Goal: Transaction & Acquisition: Purchase product/service

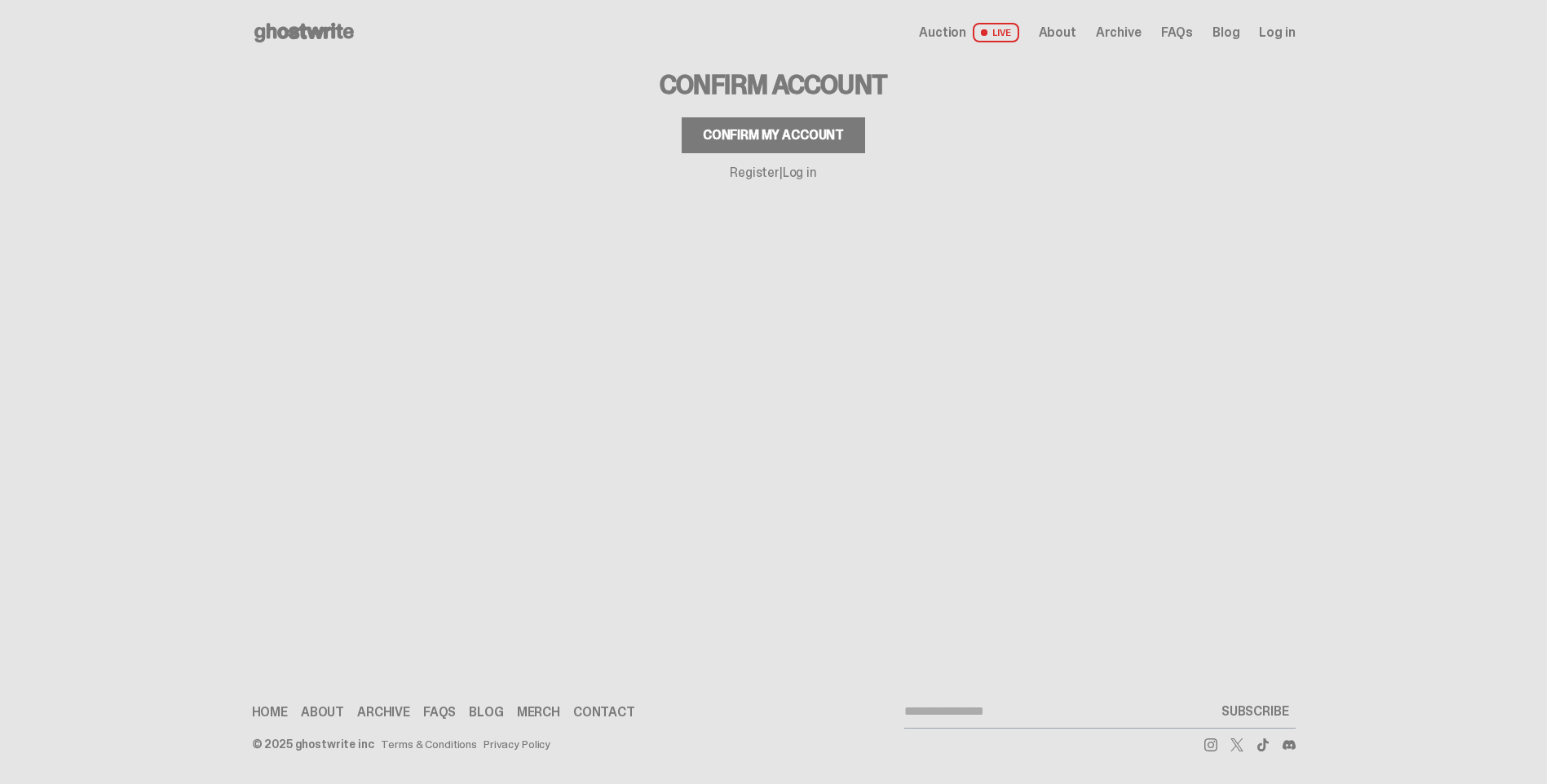
click at [799, 172] on link "Log in" at bounding box center [799, 172] width 34 height 17
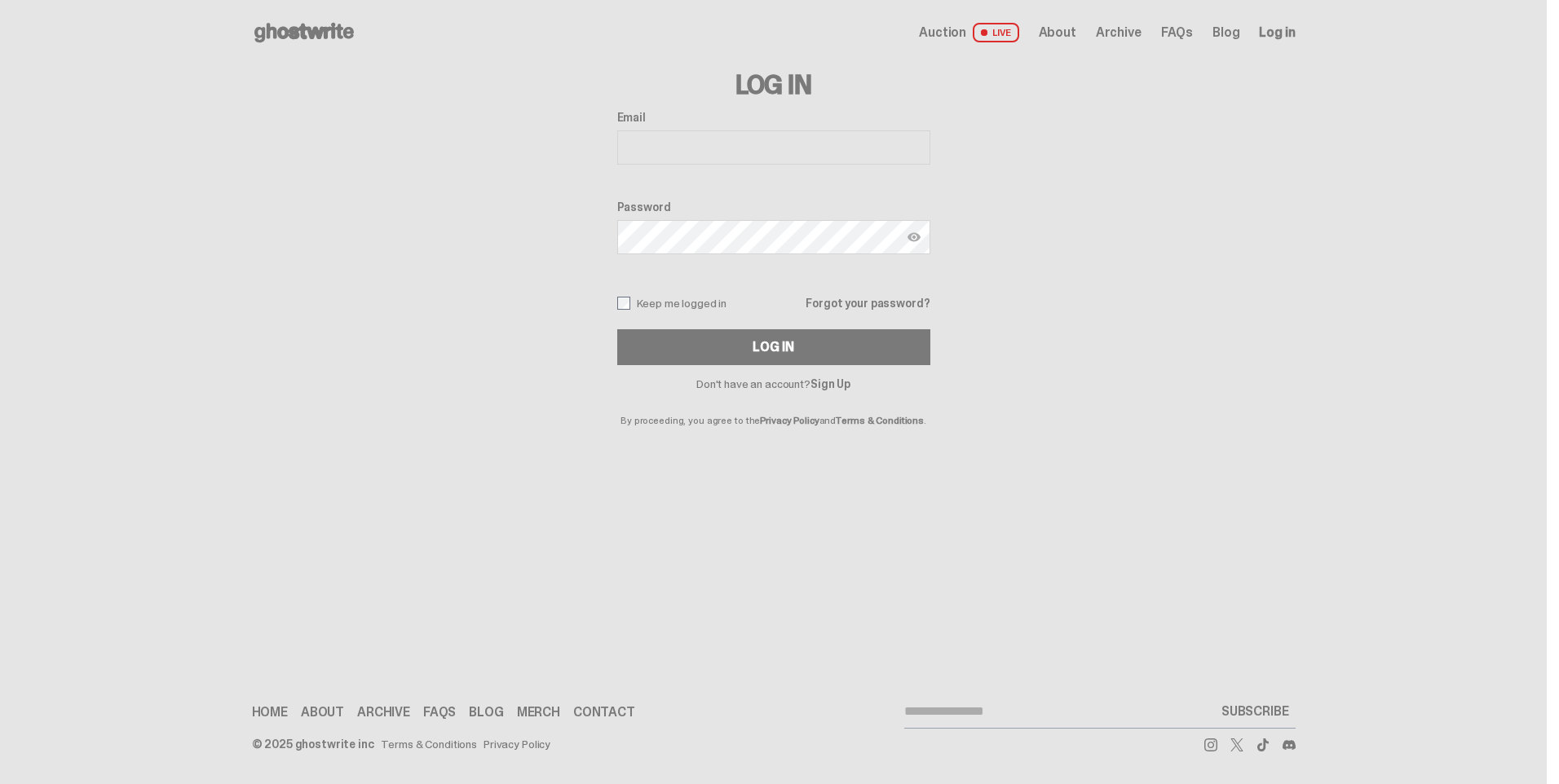
type input "**********"
click at [741, 348] on button "Log In" at bounding box center [773, 347] width 313 height 36
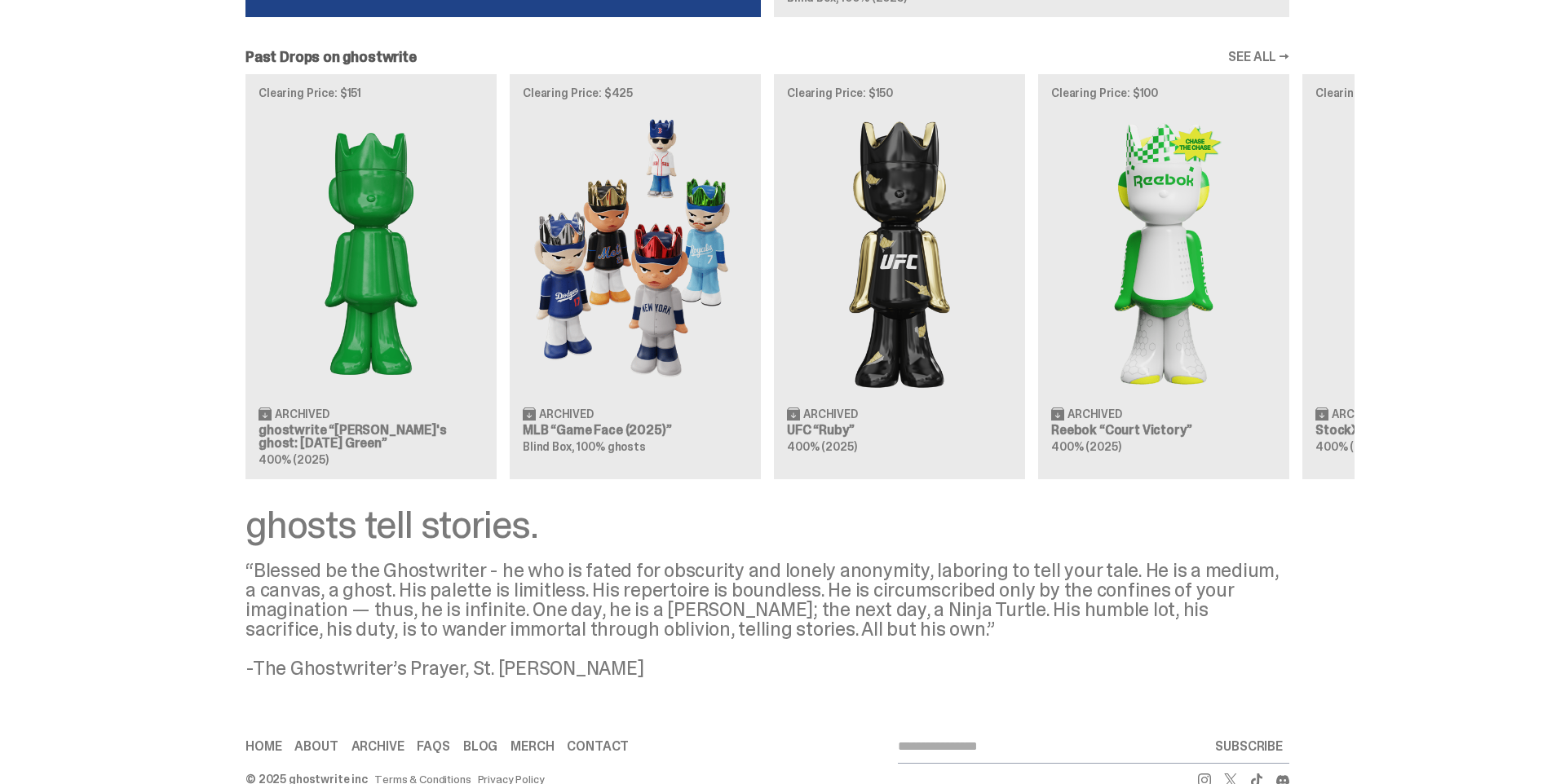
scroll to position [1891, 0]
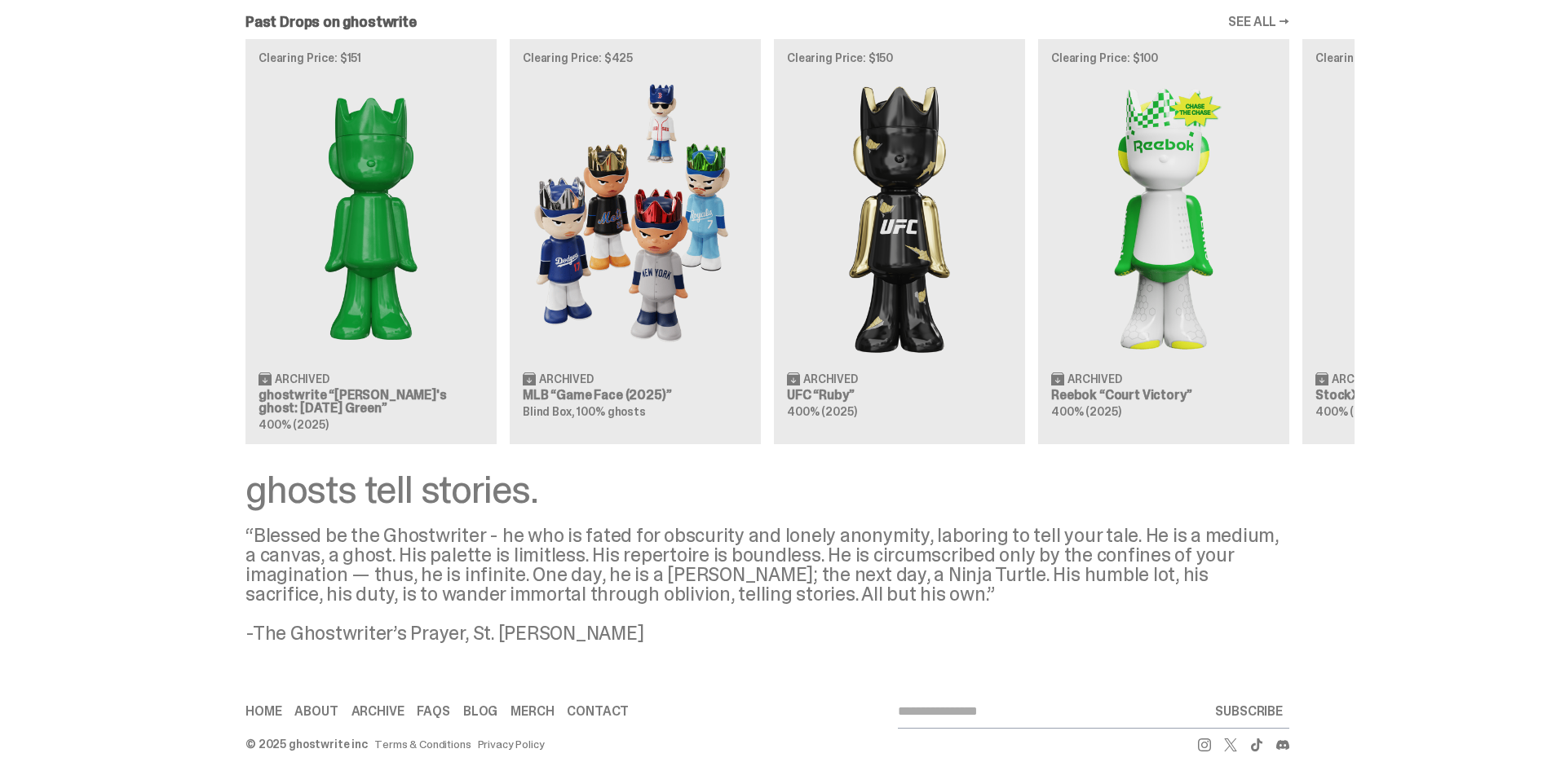
click at [612, 396] on div "Clearing Price: $151 Archived ghostwrite “[PERSON_NAME]'s ghost: [DATE] Green” …" at bounding box center [767, 241] width 1174 height 404
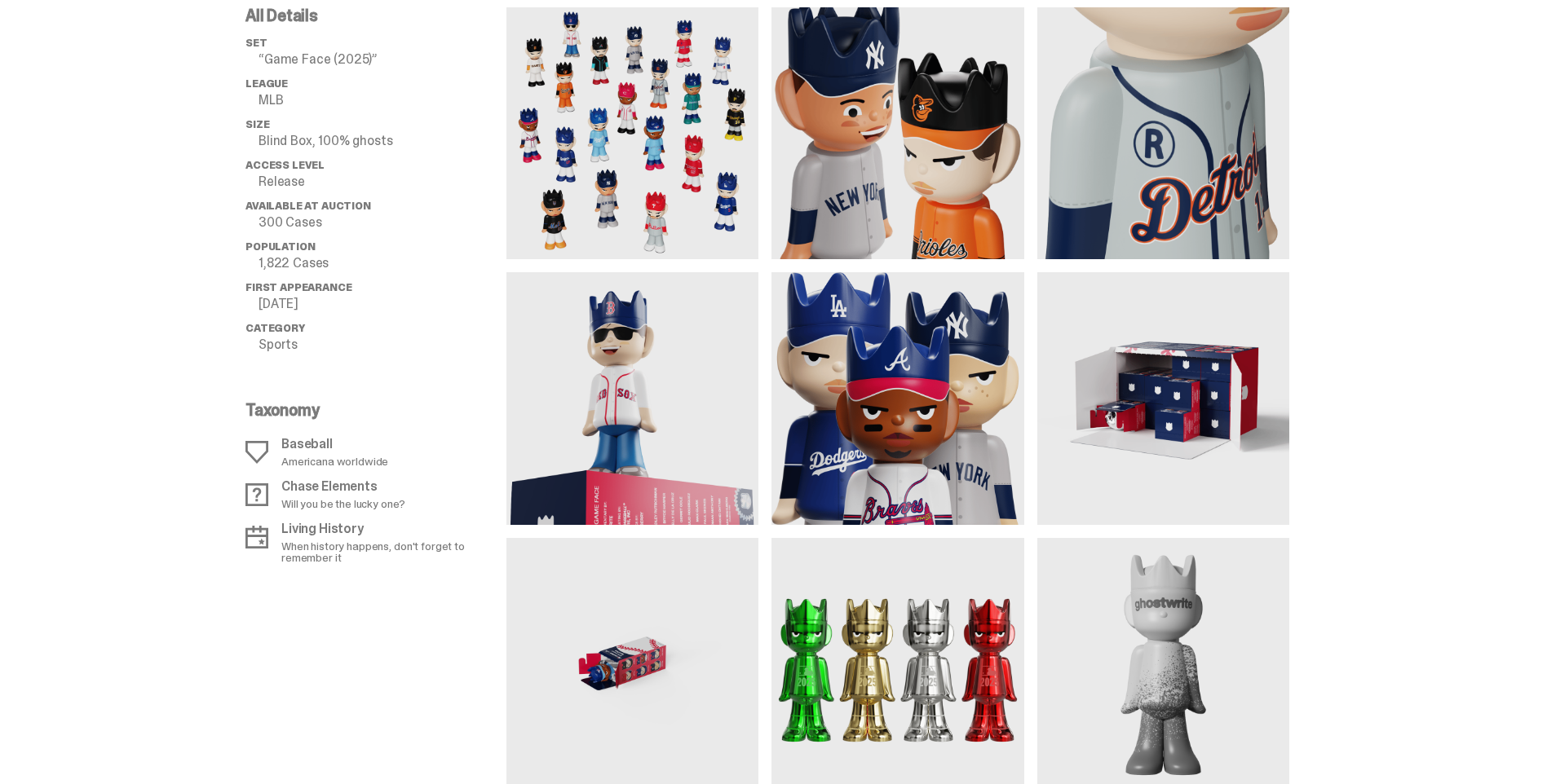
scroll to position [1218, 0]
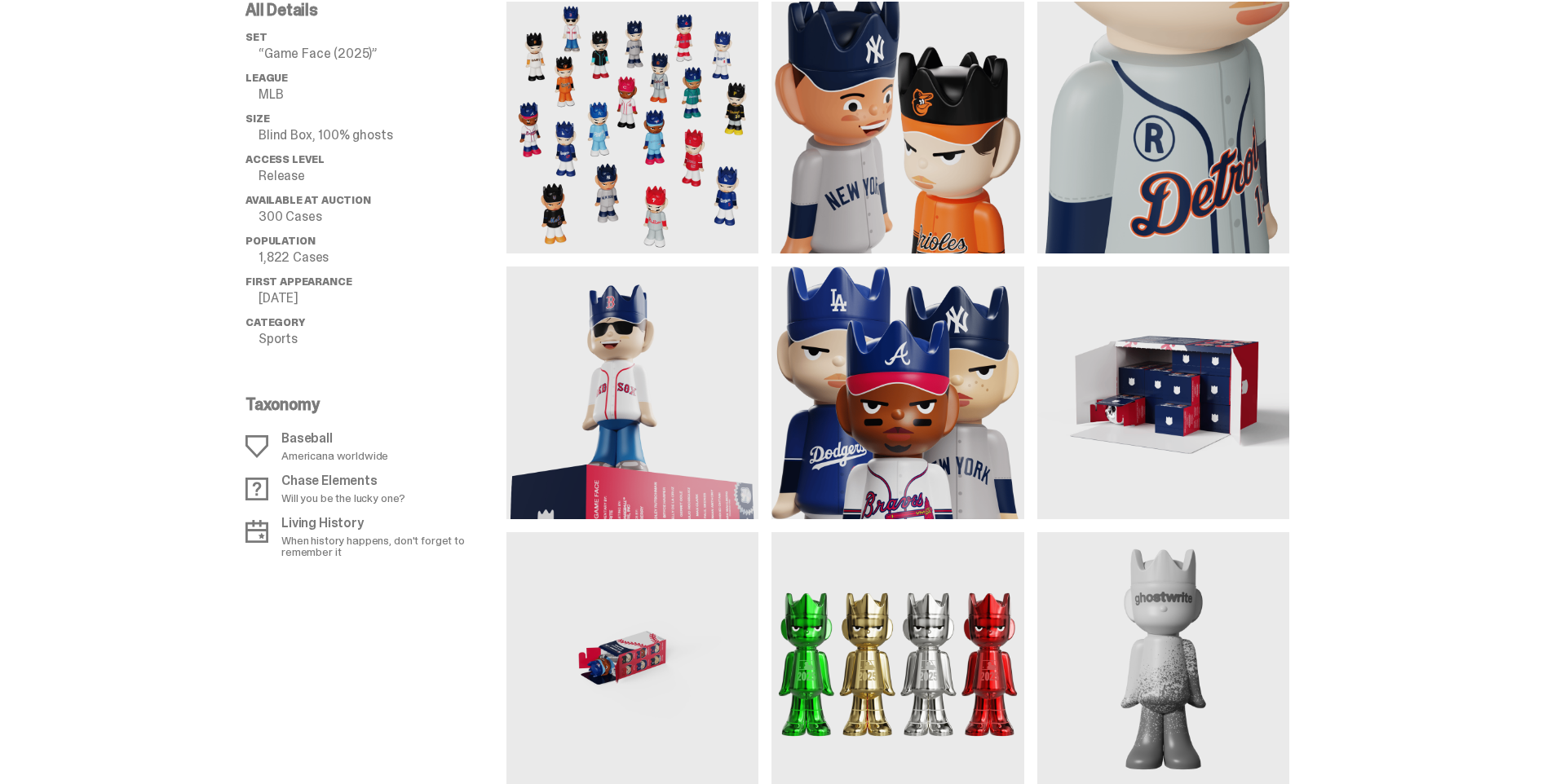
click at [311, 440] on p "Baseball" at bounding box center [335, 439] width 107 height 13
click at [257, 443] on icon at bounding box center [257, 446] width 23 height 23
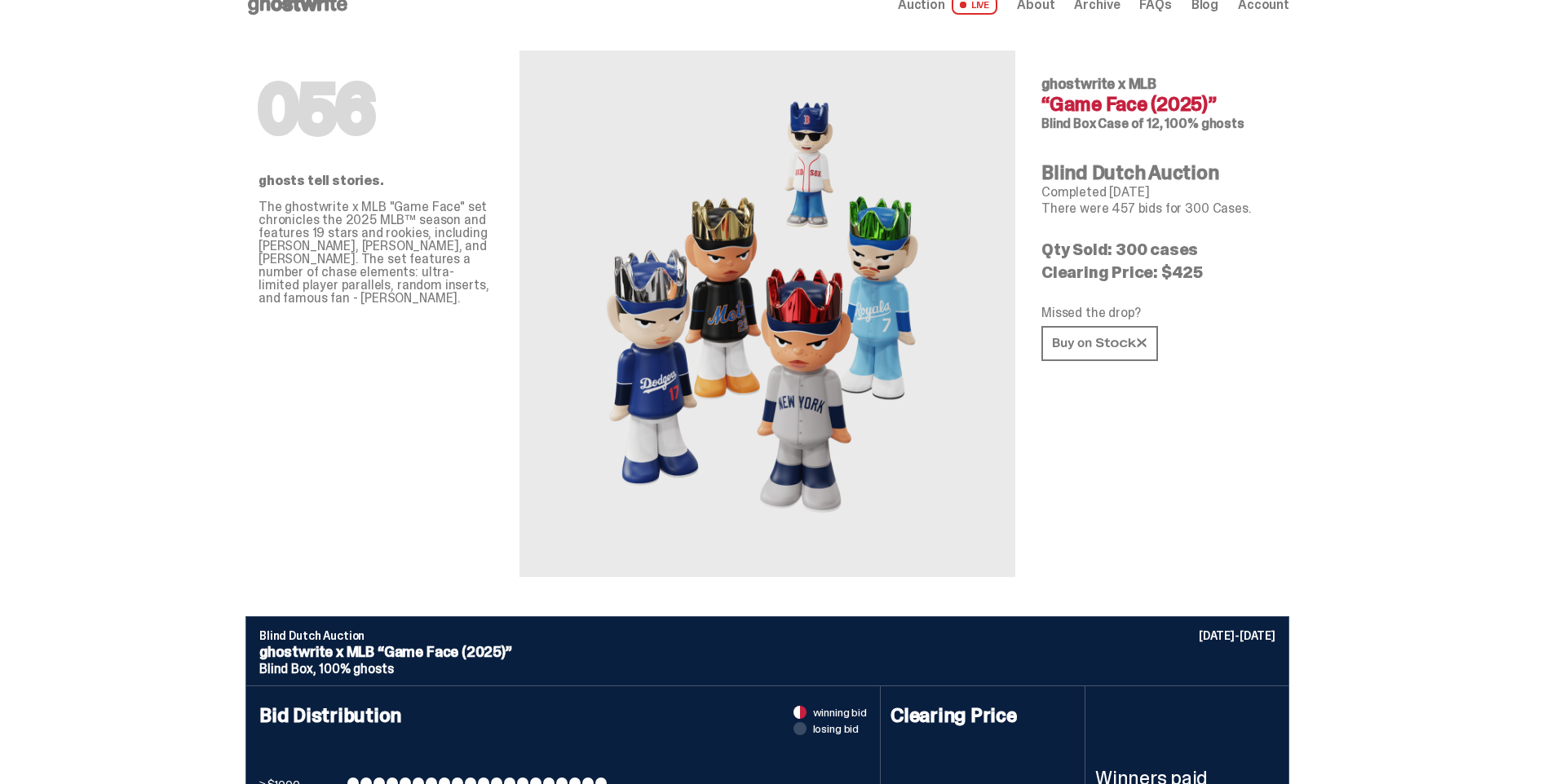
scroll to position [0, 0]
